Goal: Find specific page/section: Find specific page/section

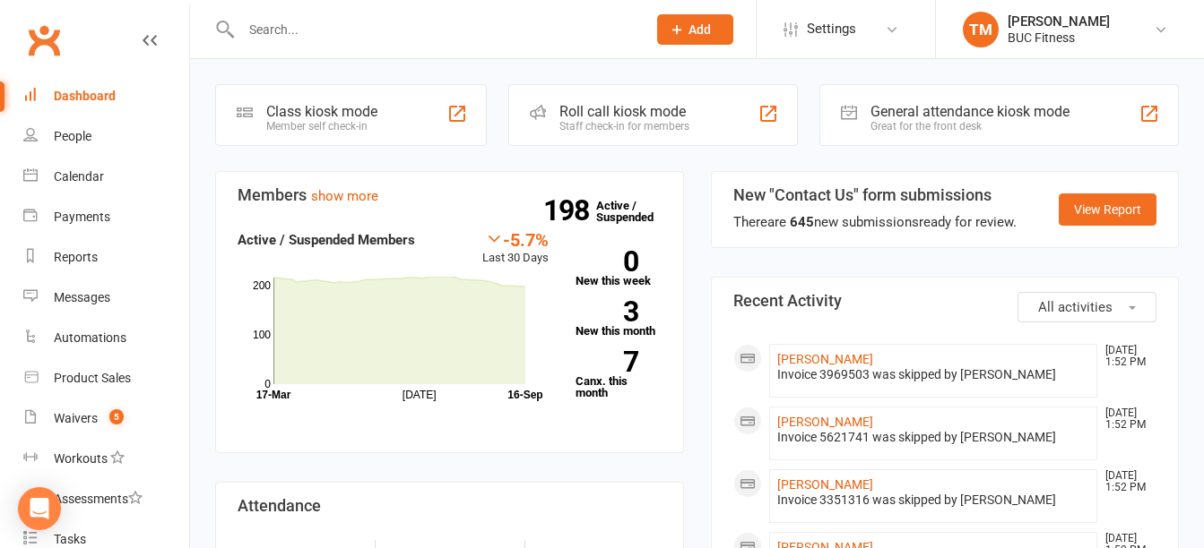
click at [411, 41] on input "text" at bounding box center [435, 29] width 398 height 25
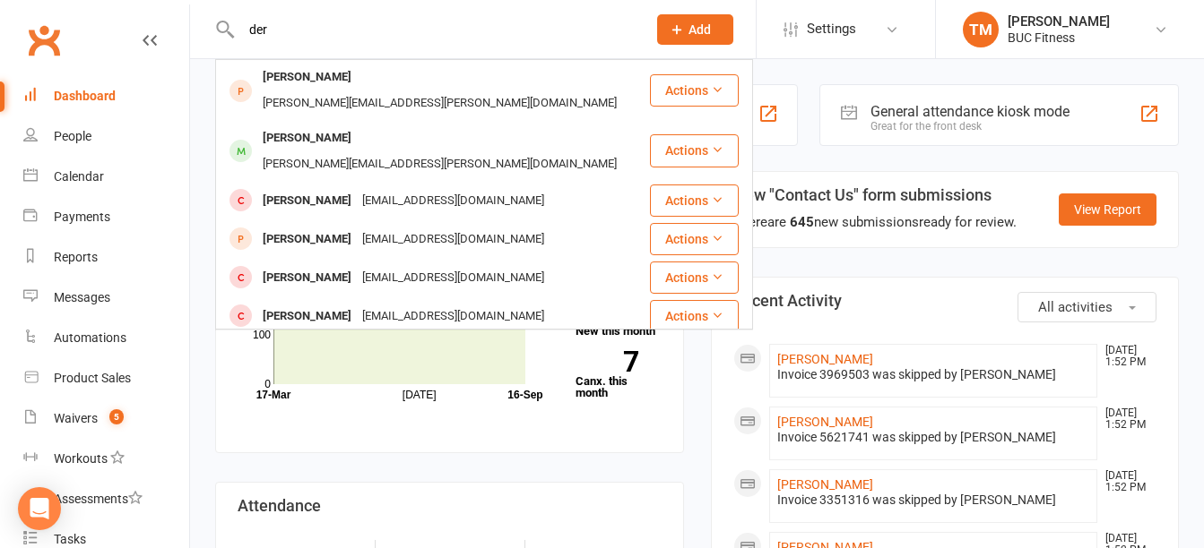
drag, startPoint x: 450, startPoint y: 27, endPoint x: 73, endPoint y: 30, distance: 377.3
click at [73, 4] on header "der [PERSON_NAME] [PERSON_NAME][EMAIL_ADDRESS][PERSON_NAME][DOMAIN_NAME] Action…" at bounding box center [602, 4] width 1204 height 0
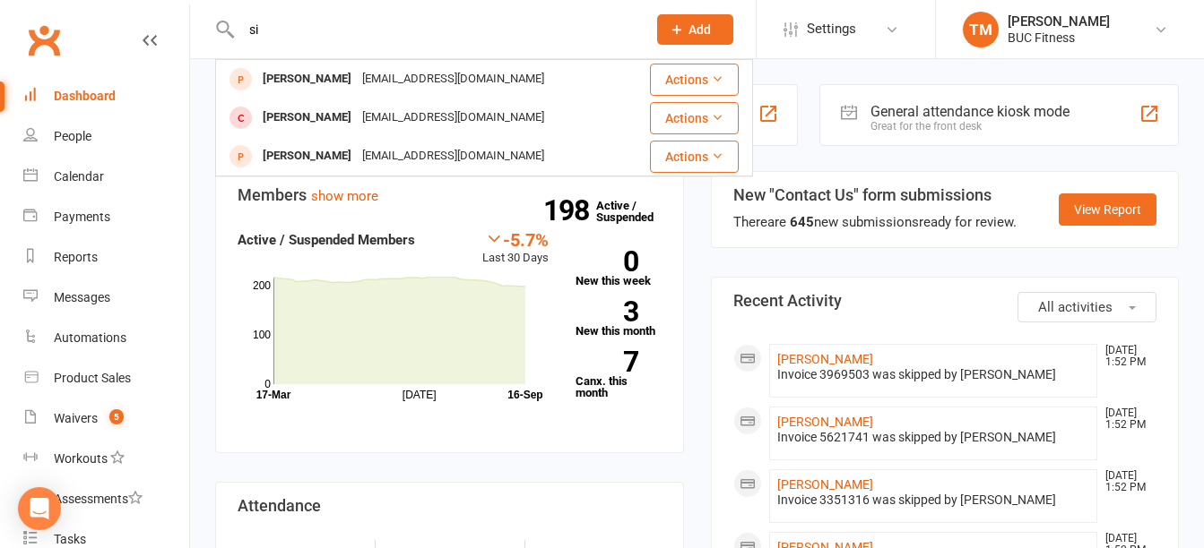
type input "s"
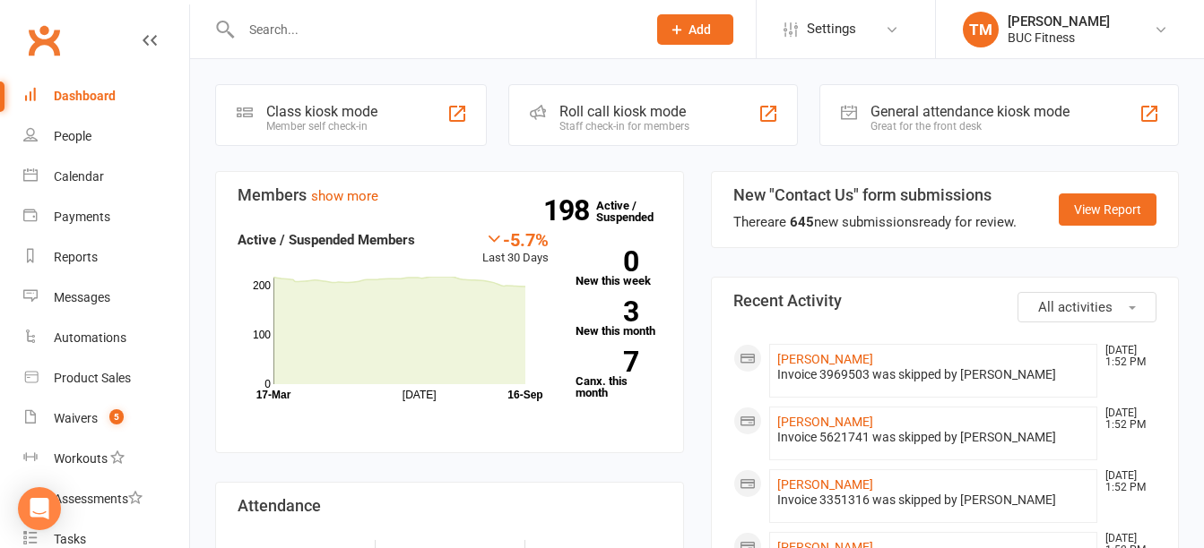
click at [412, 33] on input "text" at bounding box center [435, 29] width 398 height 25
type input "der"
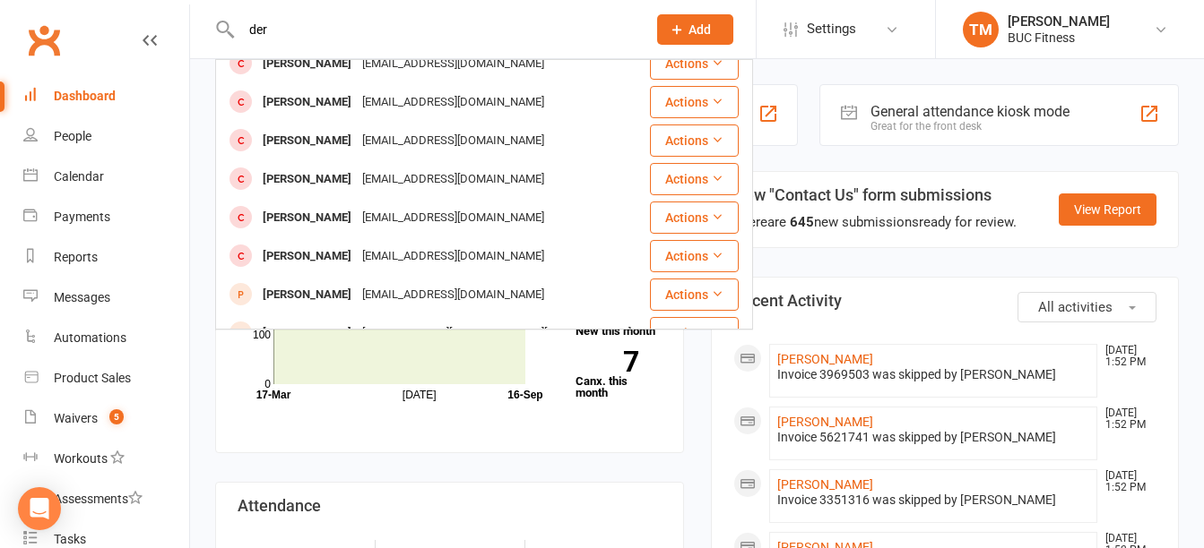
scroll to position [232, 0]
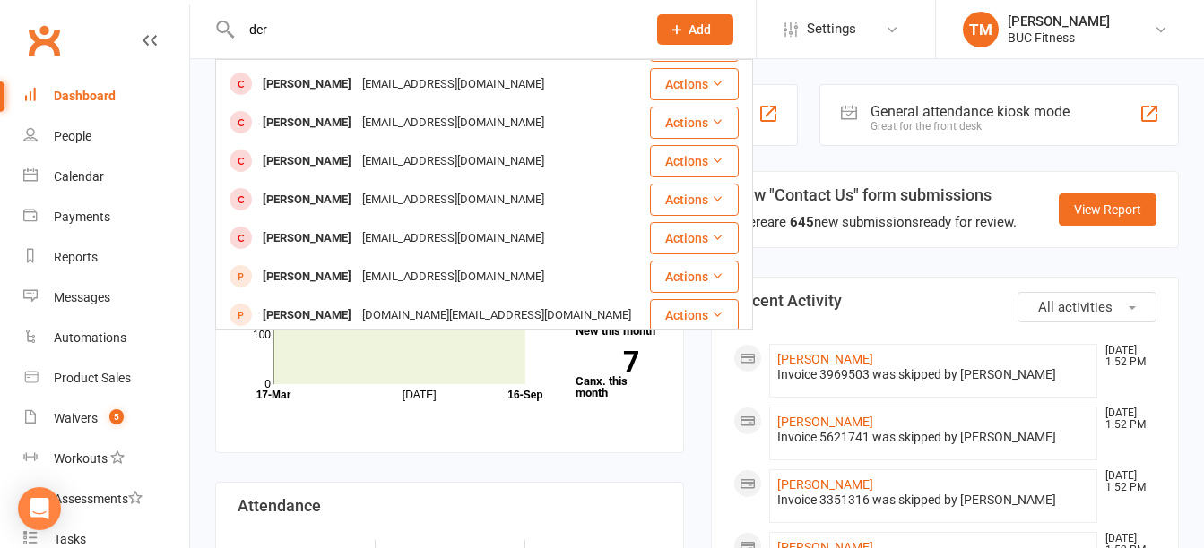
drag, startPoint x: 363, startPoint y: 25, endPoint x: 183, endPoint y: 56, distance: 182.7
click at [183, 4] on header "der [PERSON_NAME] [PERSON_NAME][EMAIL_ADDRESS][PERSON_NAME][DOMAIN_NAME] Action…" at bounding box center [602, 4] width 1204 height 0
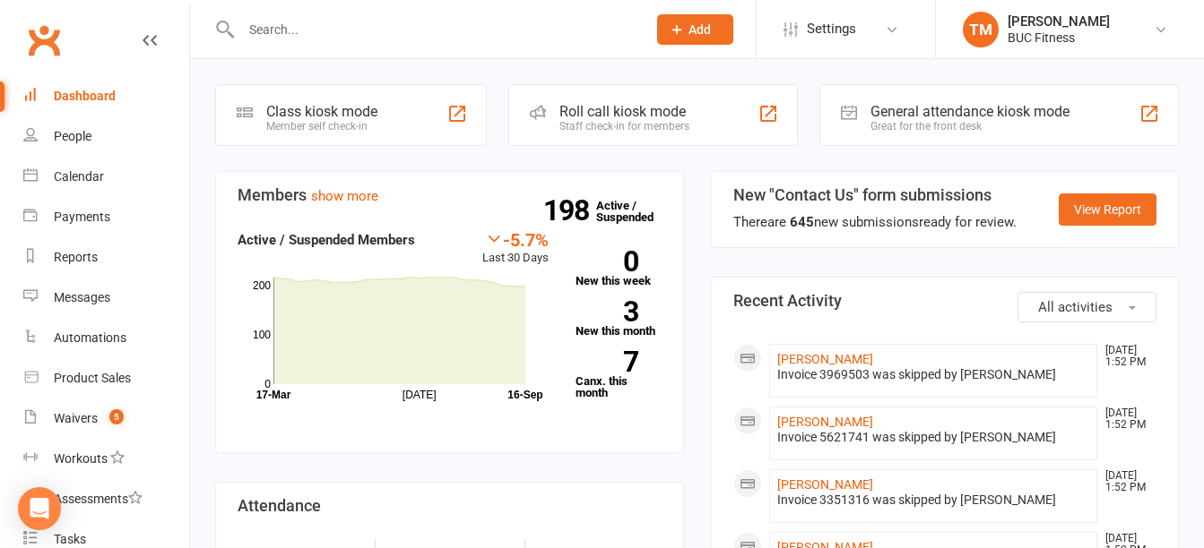
click at [83, 99] on div "Dashboard" at bounding box center [85, 96] width 62 height 14
click at [76, 92] on div "Dashboard" at bounding box center [85, 96] width 62 height 14
click at [23, 76] on link "Dashboard" at bounding box center [106, 96] width 166 height 40
